Goal: Find specific page/section: Find specific page/section

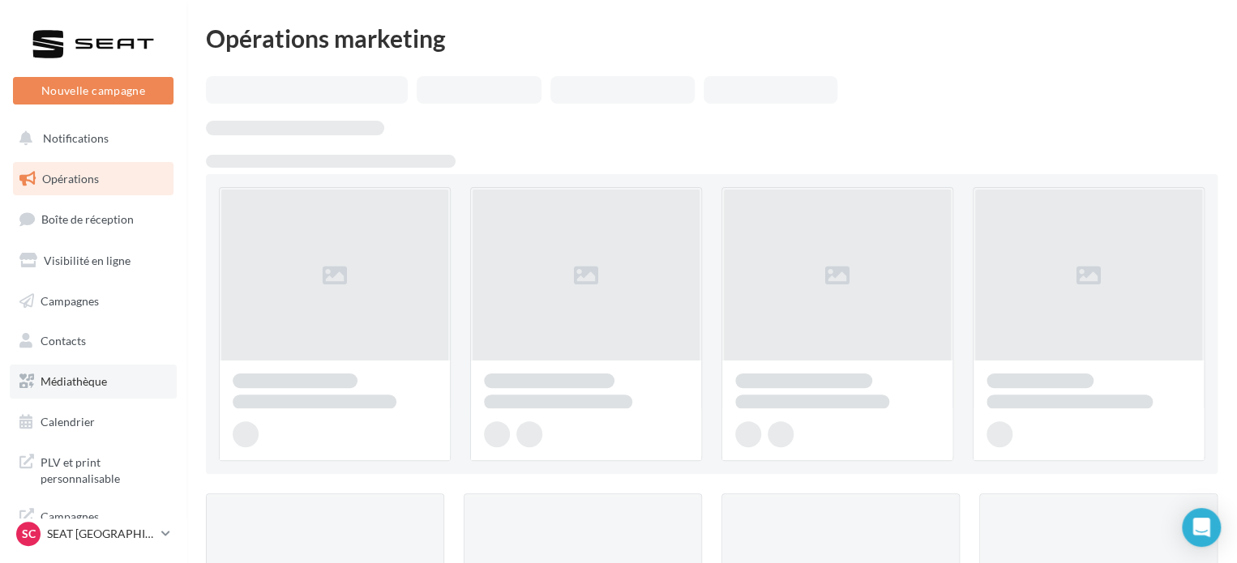
click at [92, 382] on span "Médiathèque" at bounding box center [74, 382] width 66 height 14
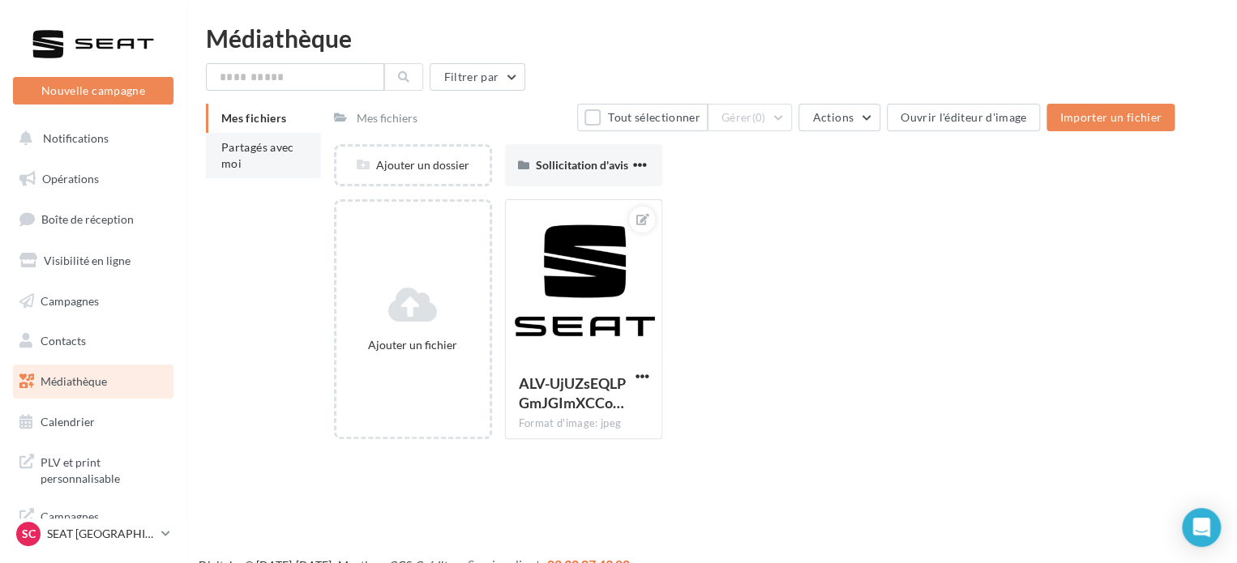
click at [279, 165] on li "Partagés avec moi" at bounding box center [263, 155] width 115 height 45
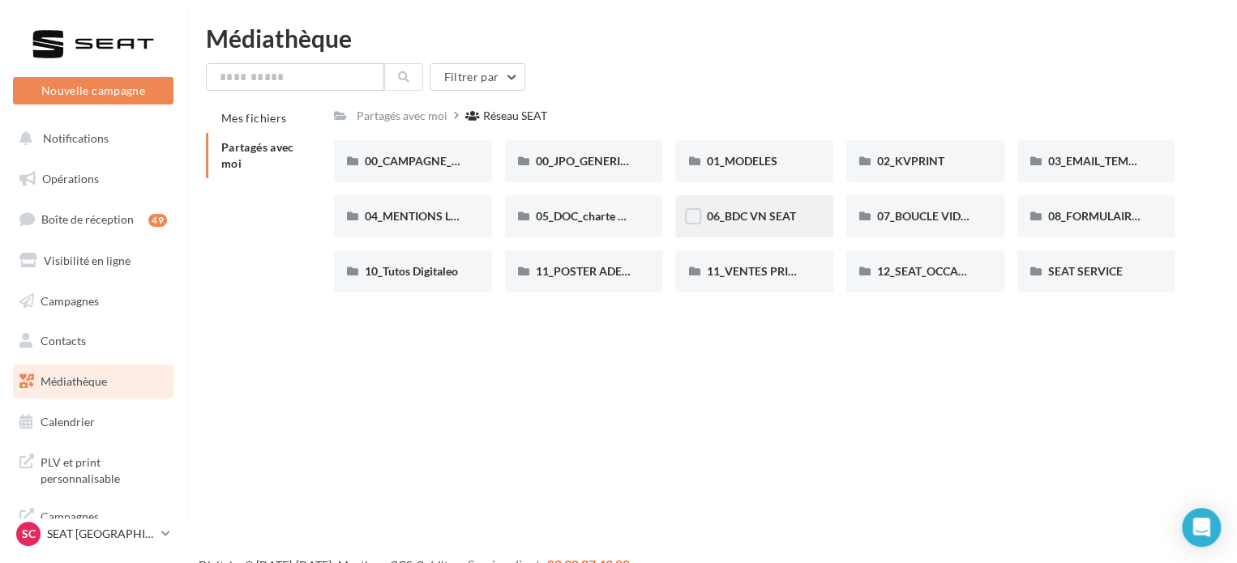
click at [792, 229] on div "06_BDC VN SEAT" at bounding box center [754, 216] width 158 height 42
click at [446, 168] on span "00_CAMPAGNE_SEPTEMBRE" at bounding box center [441, 161] width 152 height 14
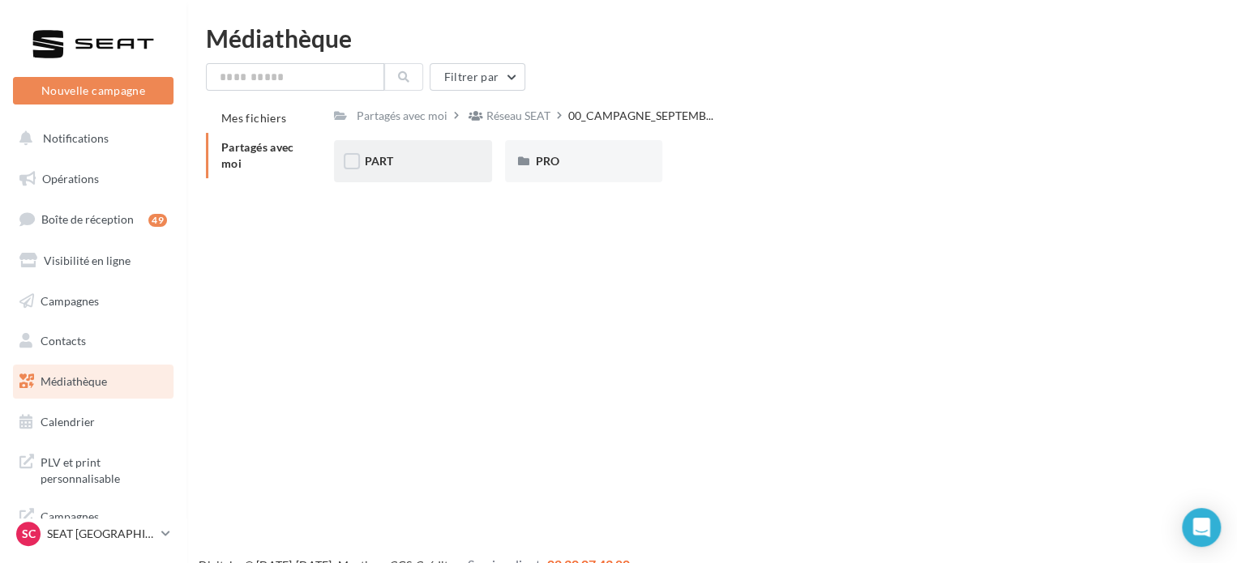
click at [428, 161] on div "PART" at bounding box center [413, 161] width 96 height 16
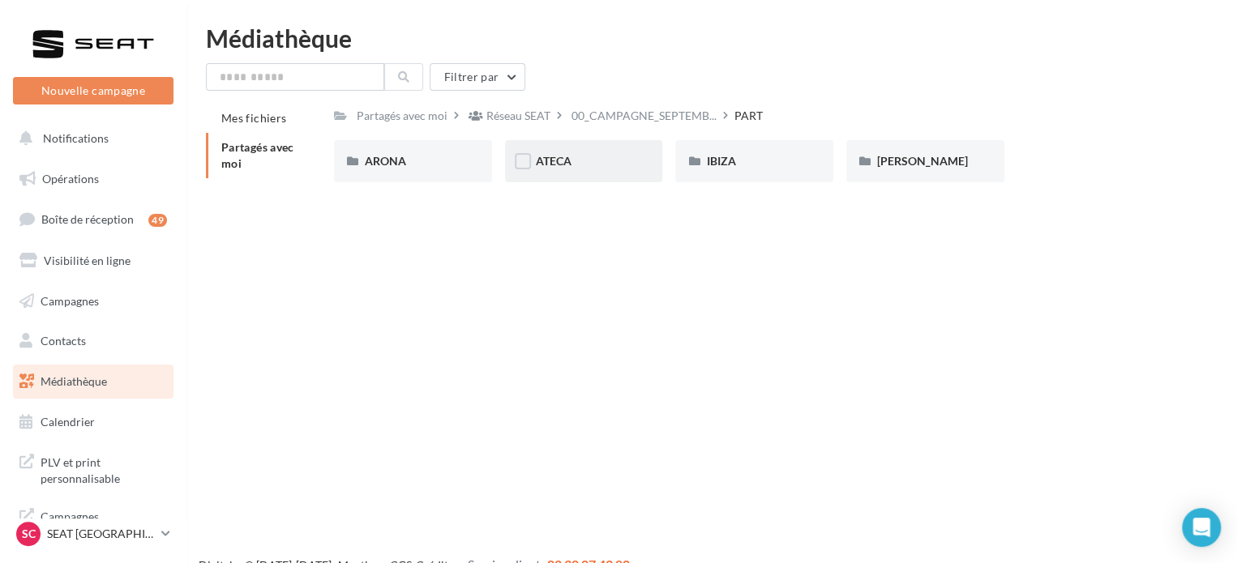
click at [554, 148] on div "ATECA" at bounding box center [584, 161] width 158 height 42
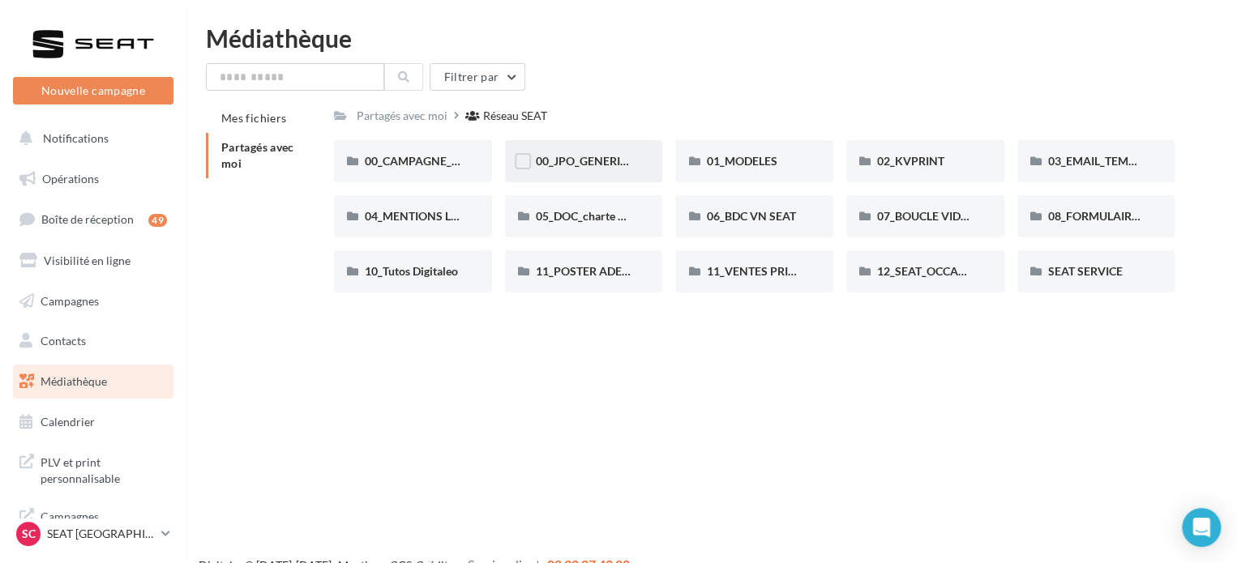
click at [620, 160] on span "00_JPO_GENERIQUE IBIZA ARONA" at bounding box center [627, 161] width 183 height 14
click at [798, 169] on div "01_MODELES" at bounding box center [754, 161] width 96 height 16
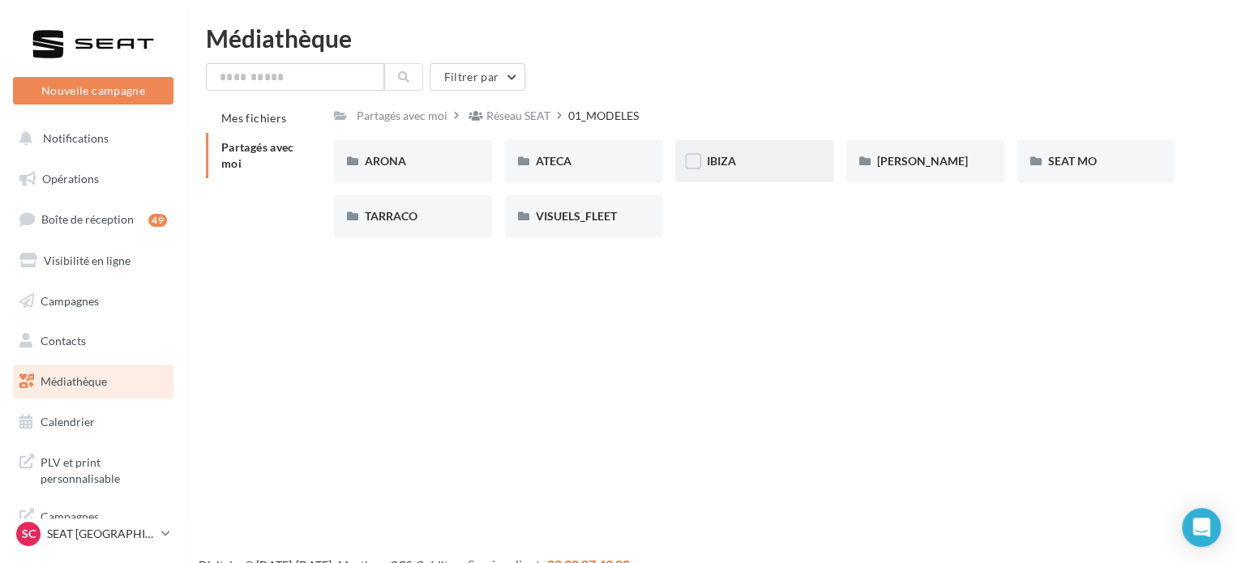
click at [723, 161] on span "IBIZA" at bounding box center [720, 161] width 29 height 14
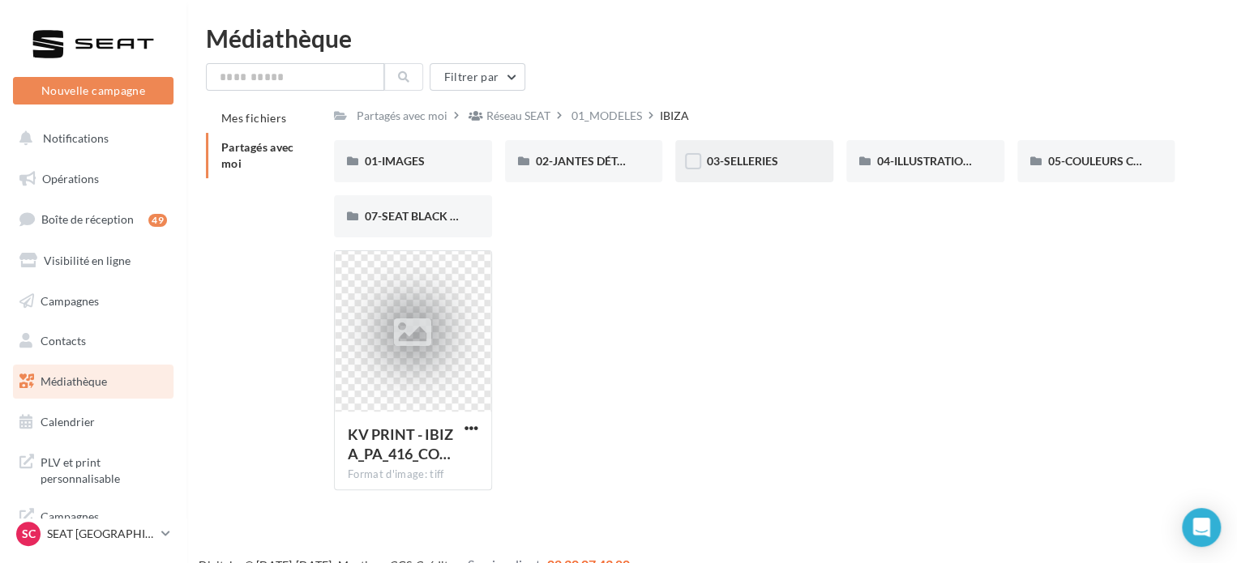
click at [779, 158] on div "03-SELLERIES" at bounding box center [754, 161] width 96 height 16
click at [912, 154] on div "04-ILLUSTRATIONS" at bounding box center [925, 161] width 96 height 16
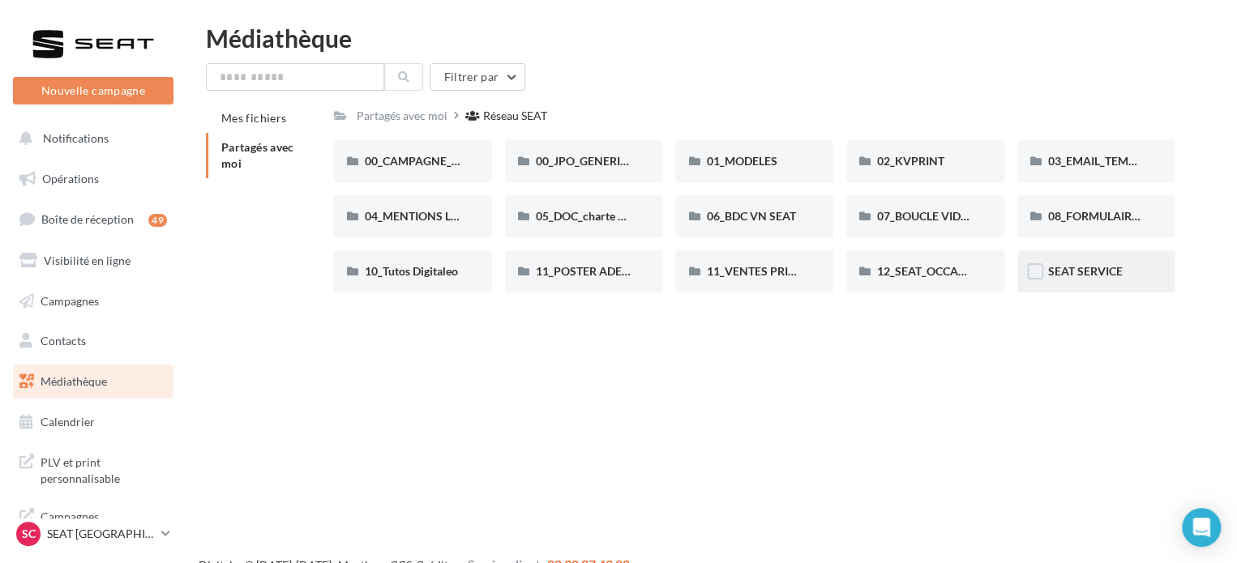
click at [1086, 263] on div "SEAT SERVICE" at bounding box center [1096, 271] width 96 height 16
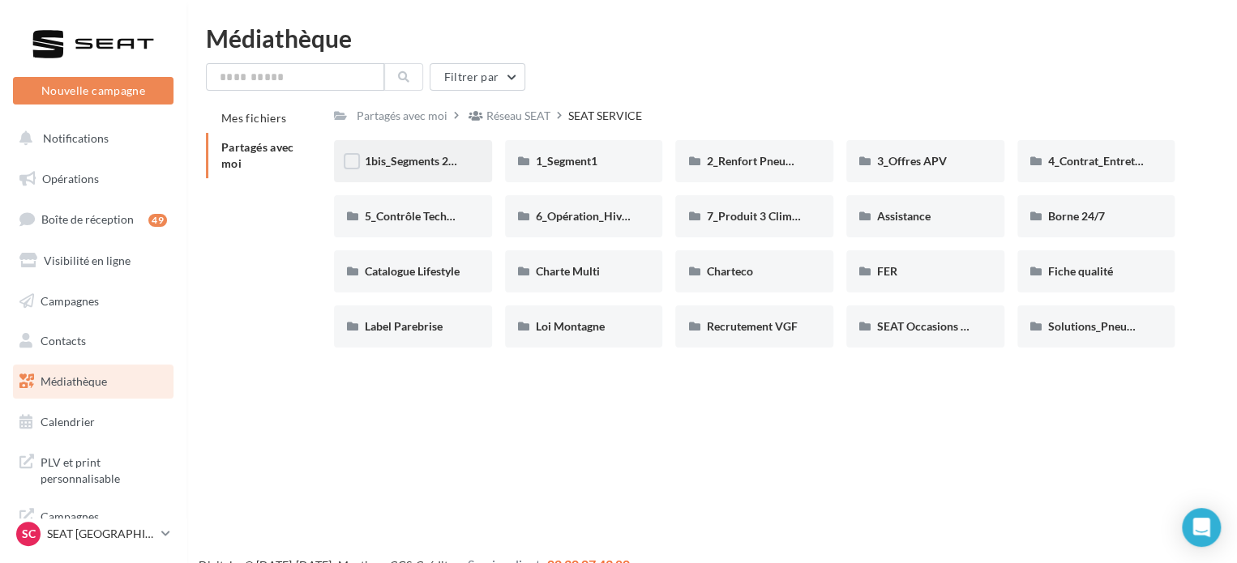
click at [467, 174] on div "1bis_Segments 2&3" at bounding box center [413, 161] width 158 height 42
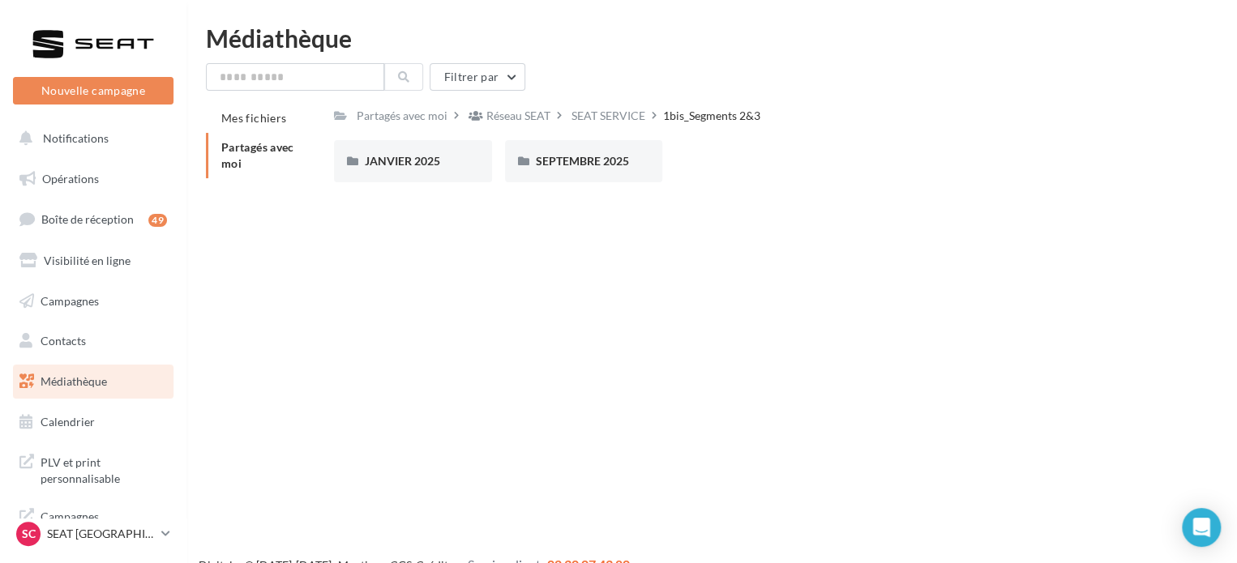
click at [467, 174] on div "JANVIER 2025" at bounding box center [413, 161] width 158 height 42
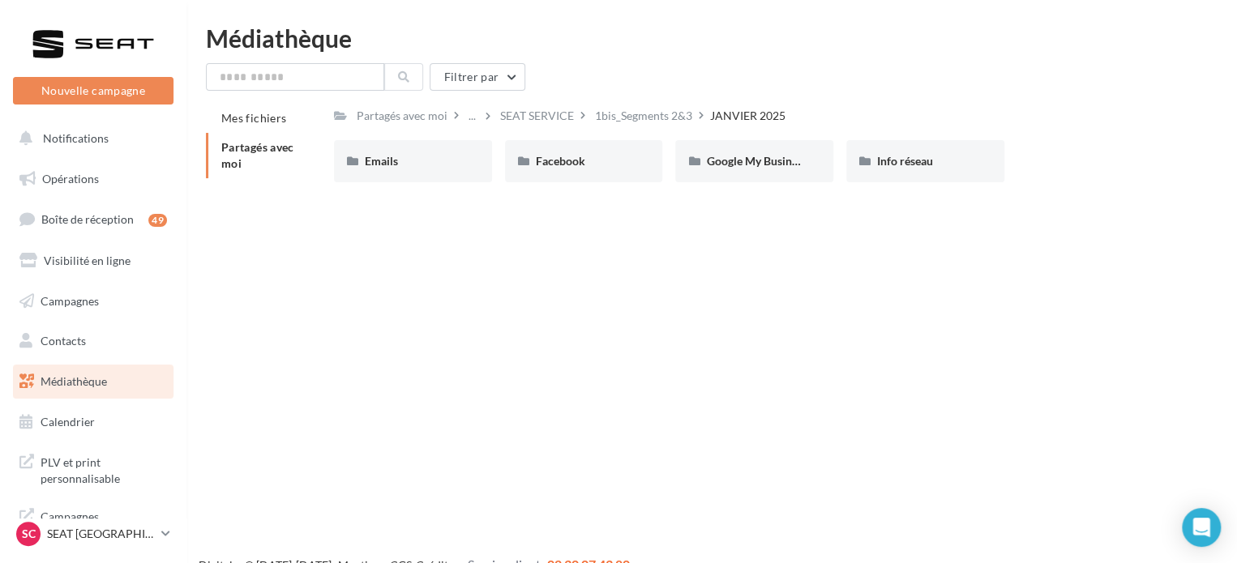
click at [467, 174] on div "Emails" at bounding box center [413, 161] width 158 height 42
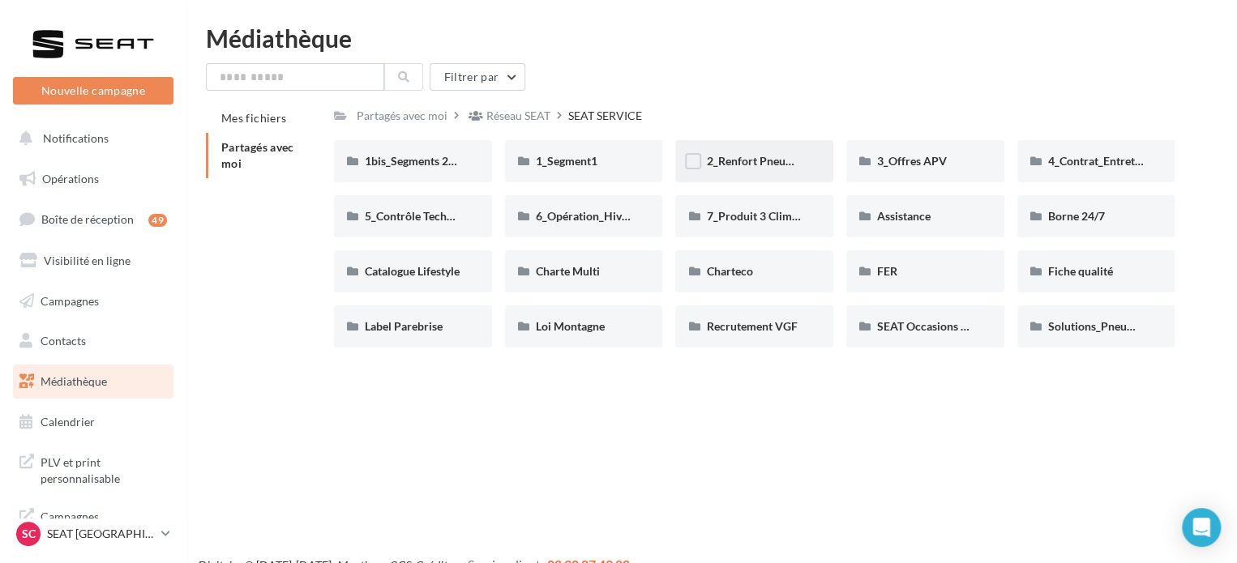
click at [811, 158] on div "2_Renfort Pneumatiques" at bounding box center [754, 161] width 158 height 42
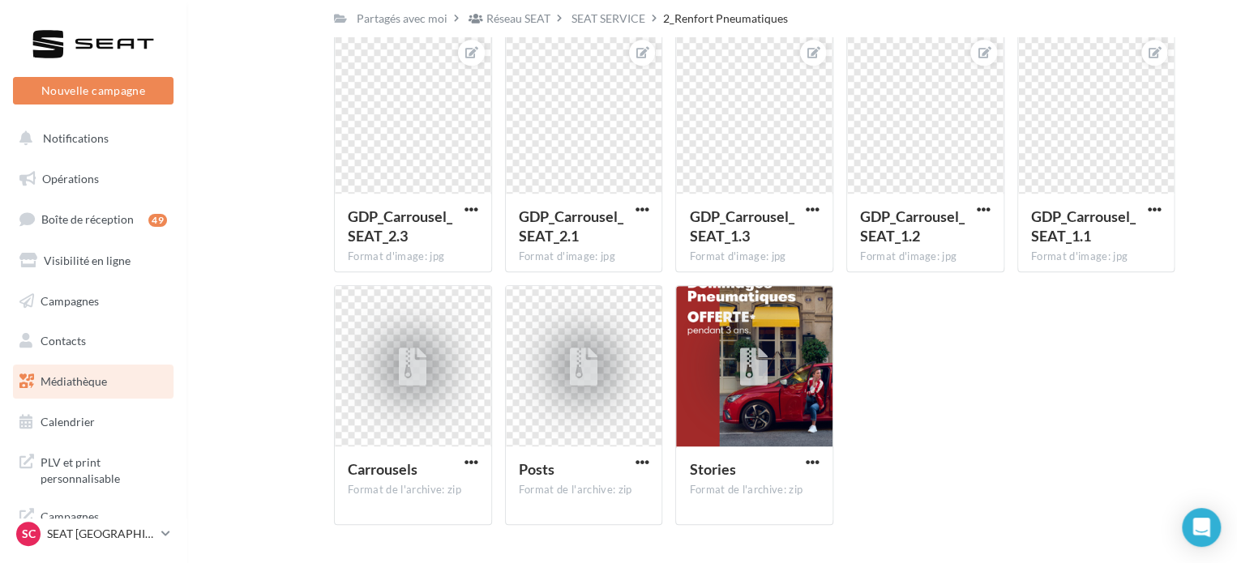
scroll to position [404, 0]
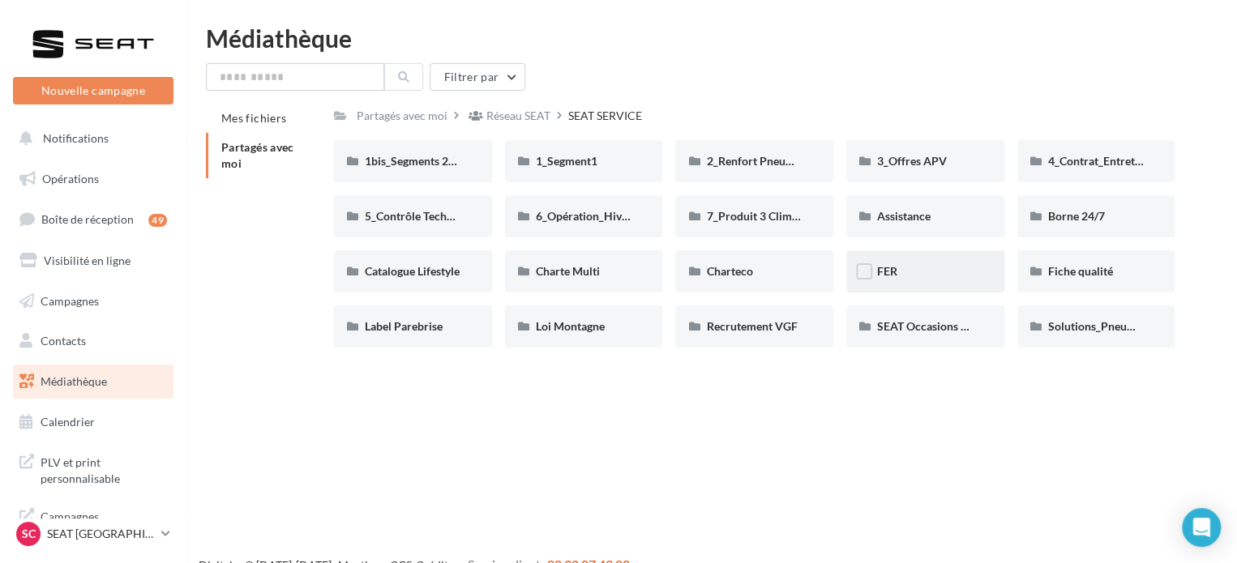
click at [945, 255] on div "FER" at bounding box center [925, 271] width 158 height 42
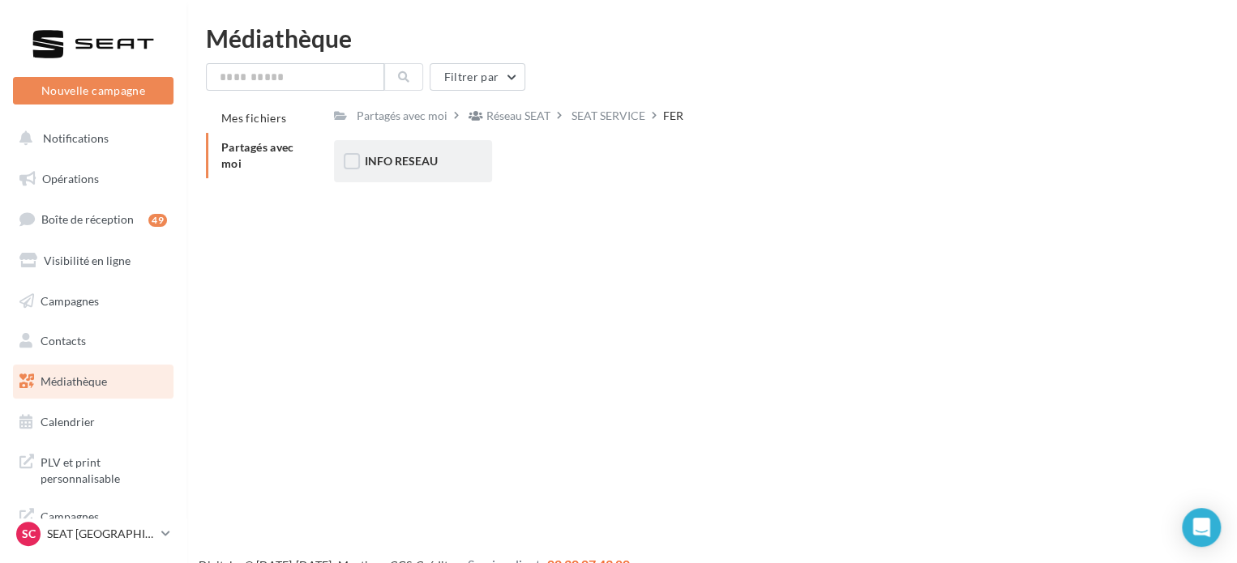
click at [360, 159] on div "INFO RESEAU" at bounding box center [413, 161] width 158 height 42
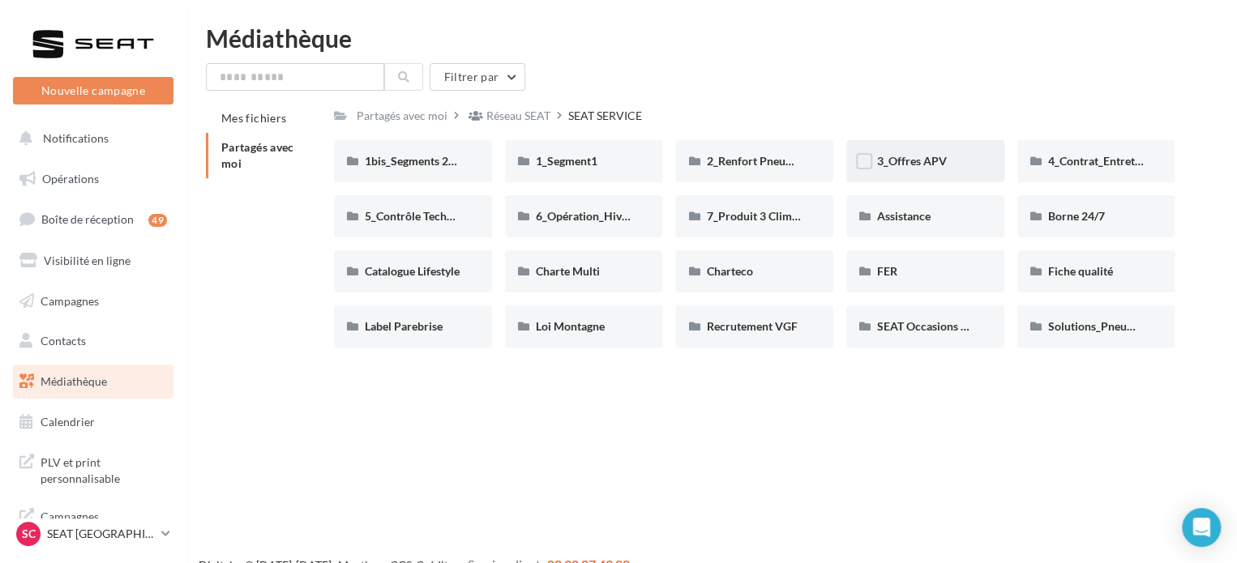
click at [961, 158] on div "3_Offres APV" at bounding box center [925, 161] width 96 height 16
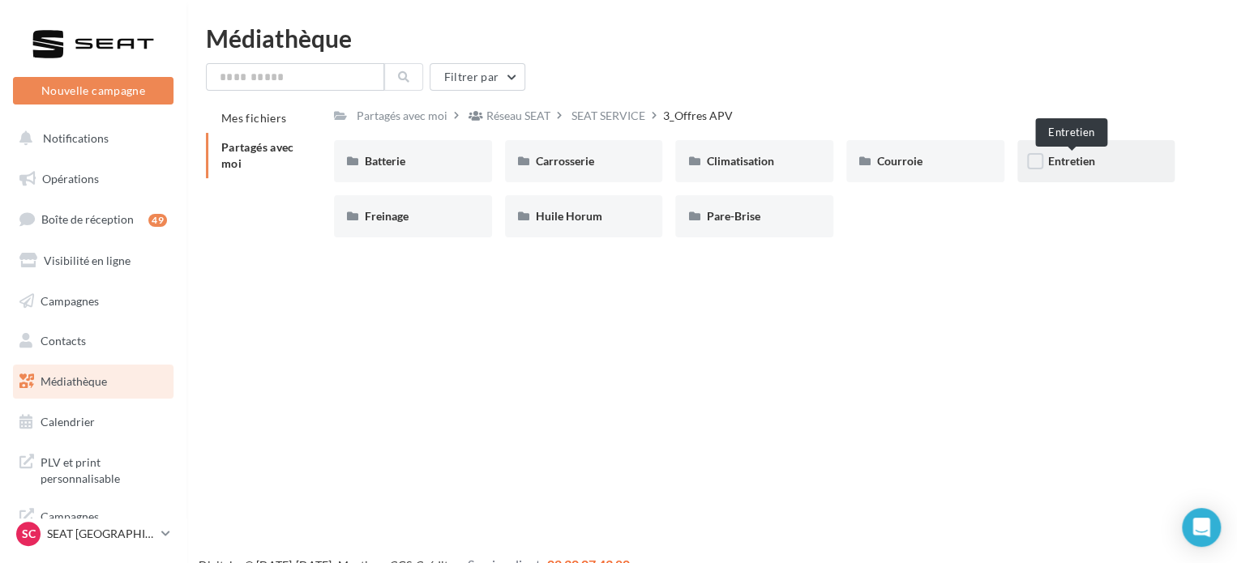
click at [1080, 157] on span "Entretien" at bounding box center [1071, 161] width 47 height 14
click at [725, 176] on div "Climatisation" at bounding box center [754, 161] width 158 height 42
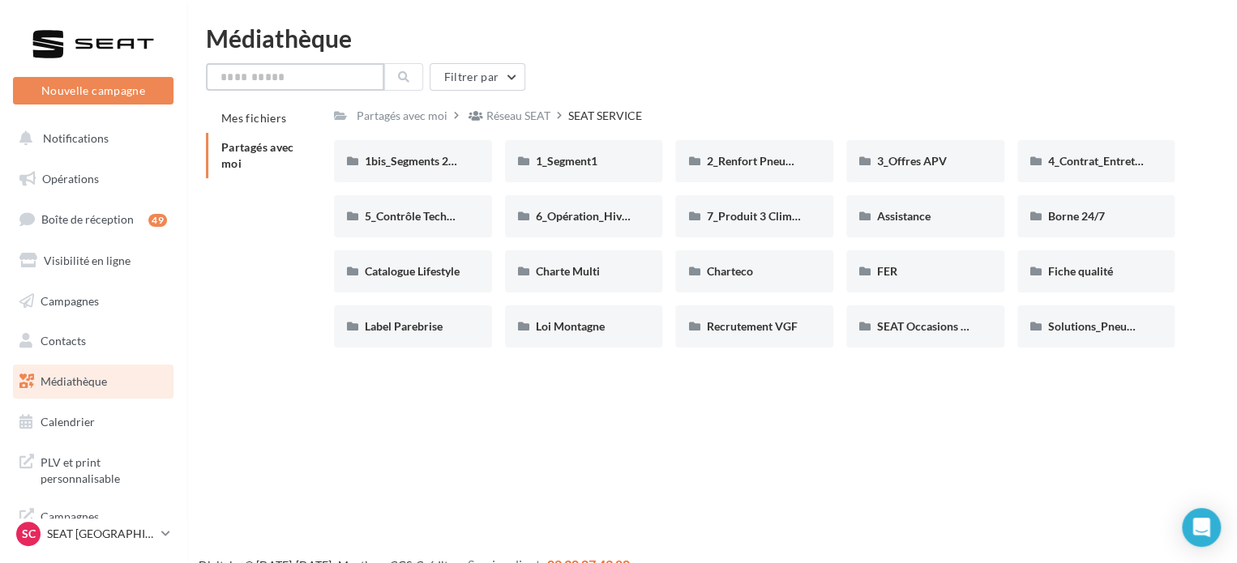
click at [352, 84] on input "text" at bounding box center [295, 77] width 178 height 28
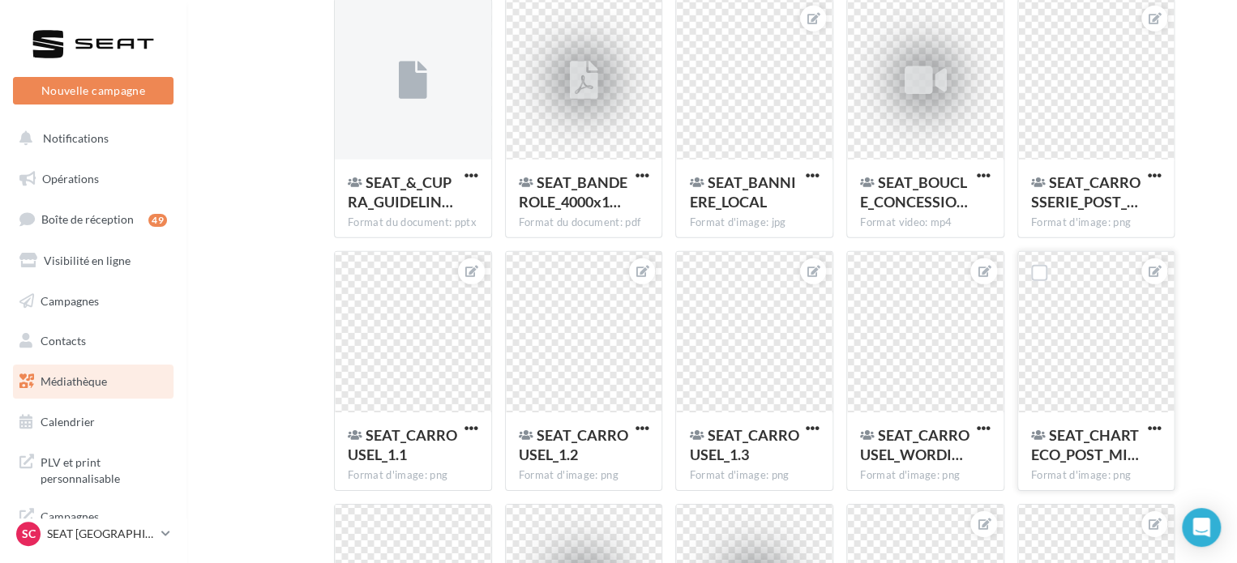
scroll to position [58286, 0]
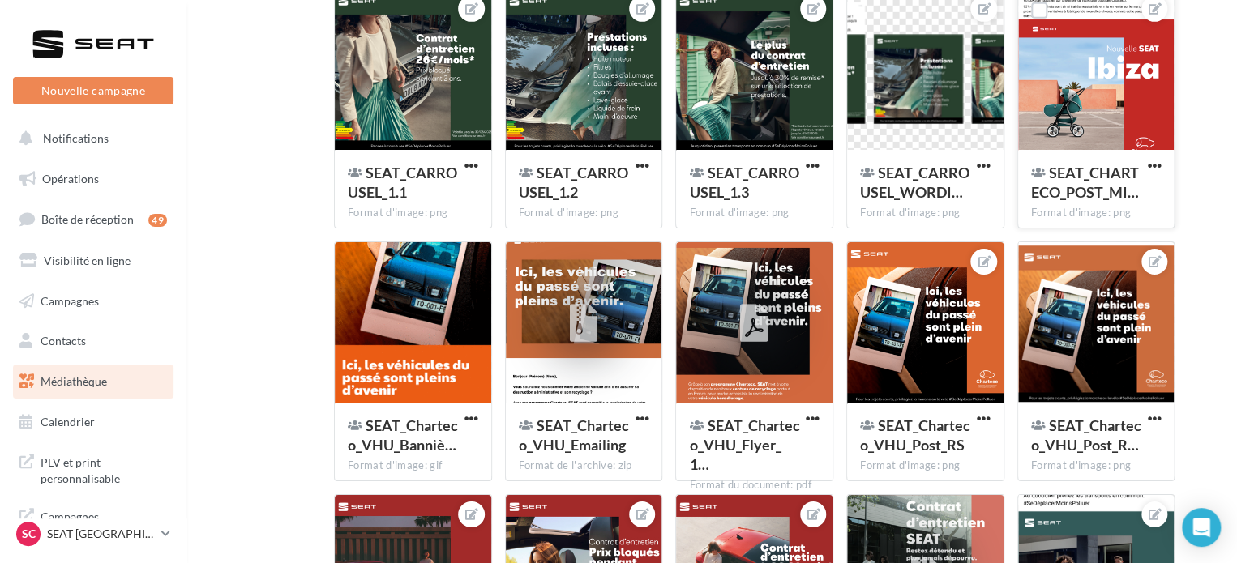
type input "*"
